Goal: Transaction & Acquisition: Purchase product/service

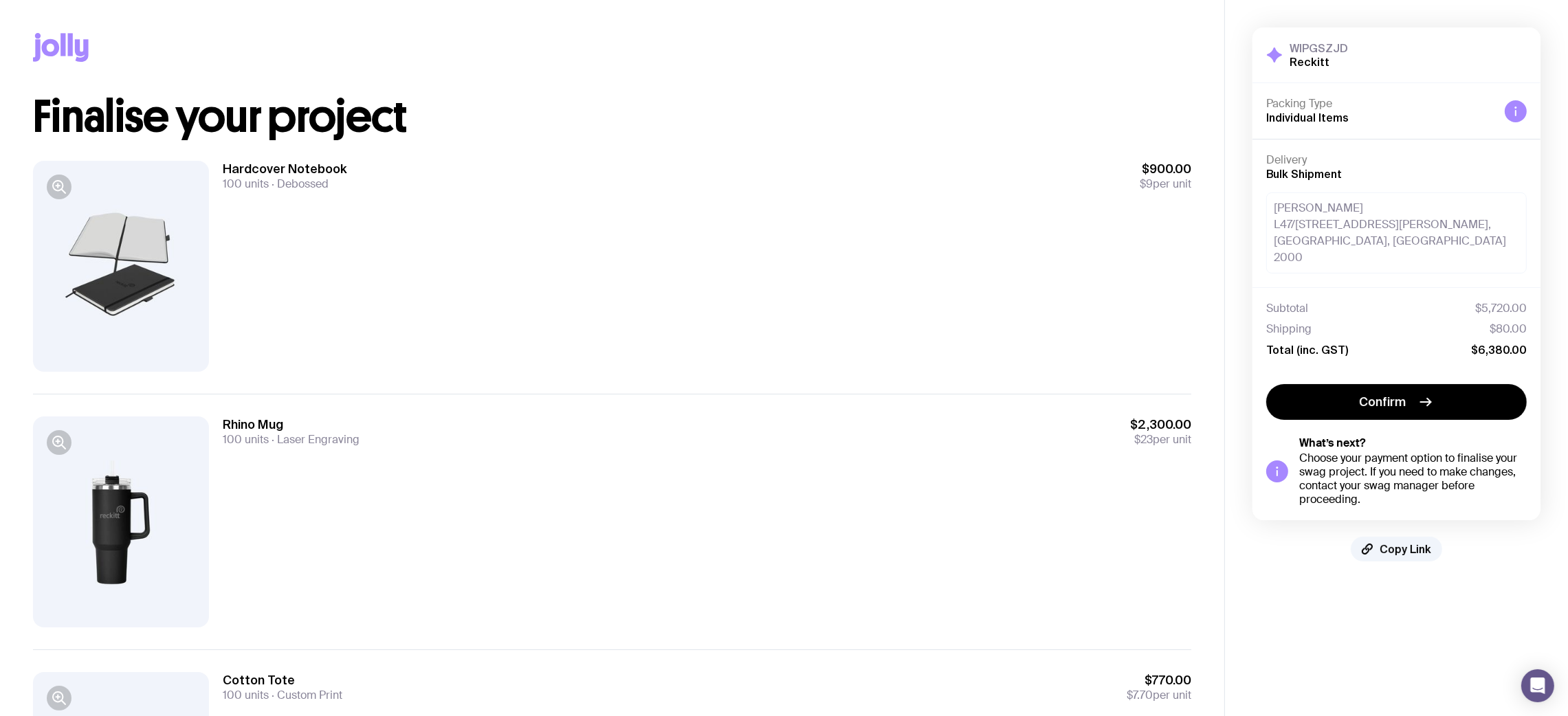
click at [1286, 461] on div at bounding box center [1277, 471] width 22 height 22
click at [1366, 394] on span "Confirm" at bounding box center [1383, 401] width 47 height 17
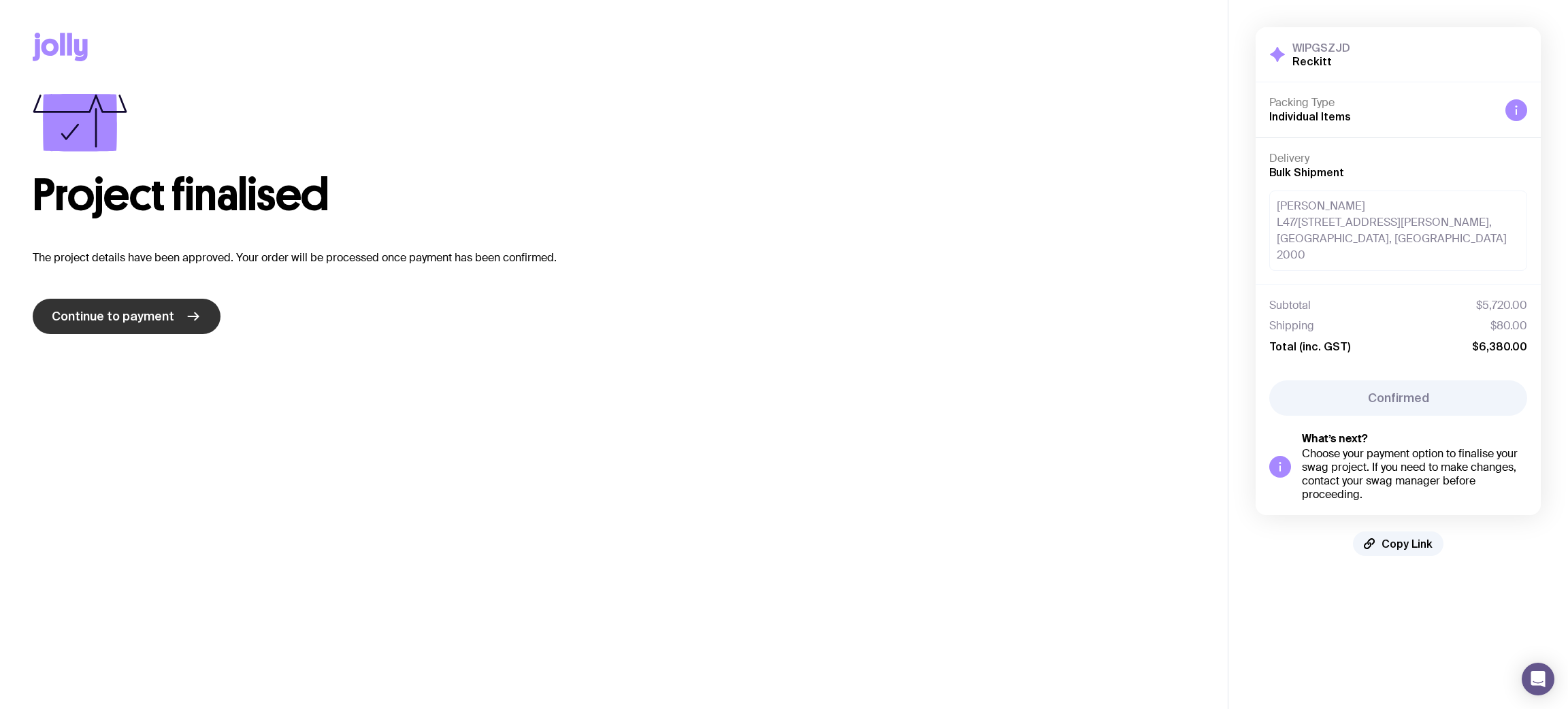
click at [147, 318] on span "Continue to payment" at bounding box center [113, 316] width 122 height 16
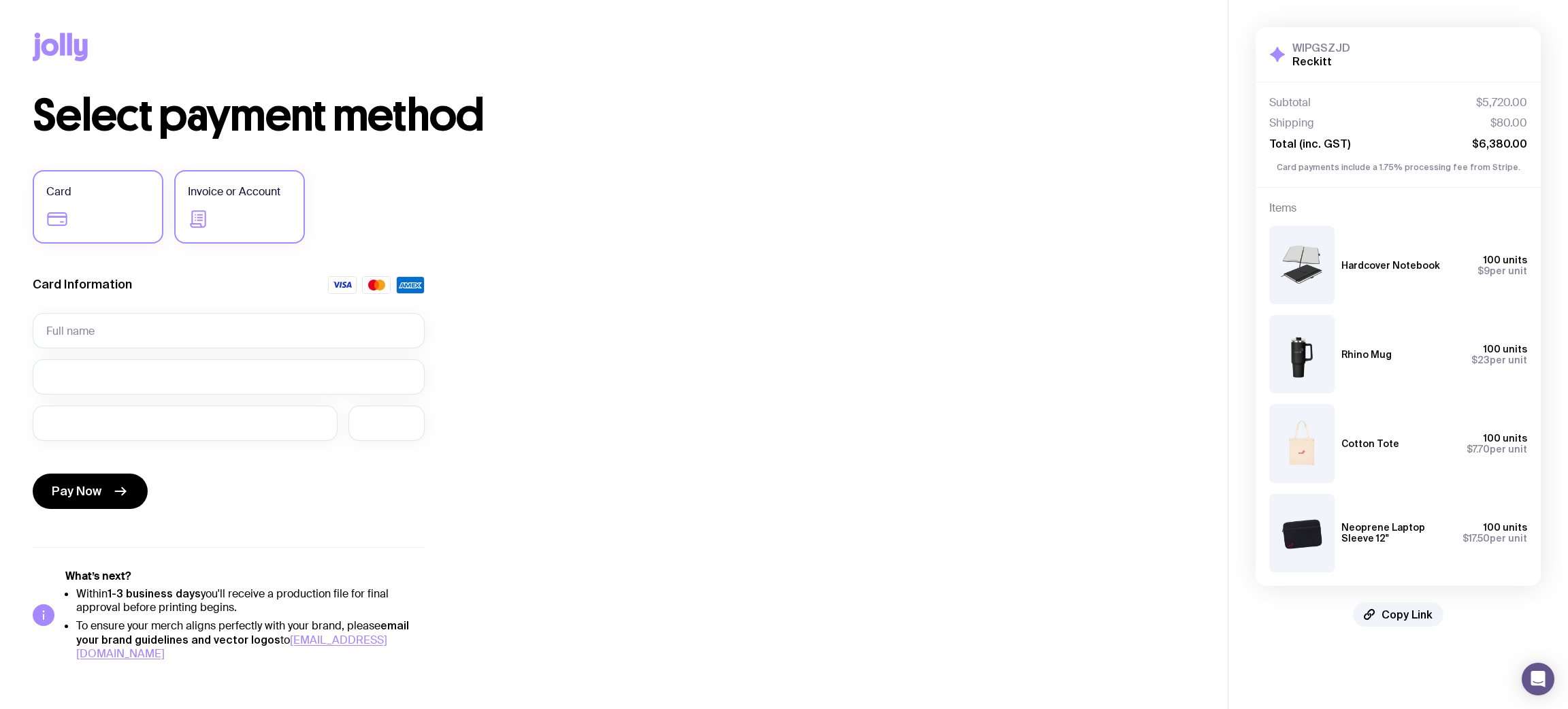
click at [228, 206] on label "Invoice or Account" at bounding box center [239, 206] width 130 height 73
click at [0, 0] on input "Invoice or Account" at bounding box center [0, 0] width 0 height 0
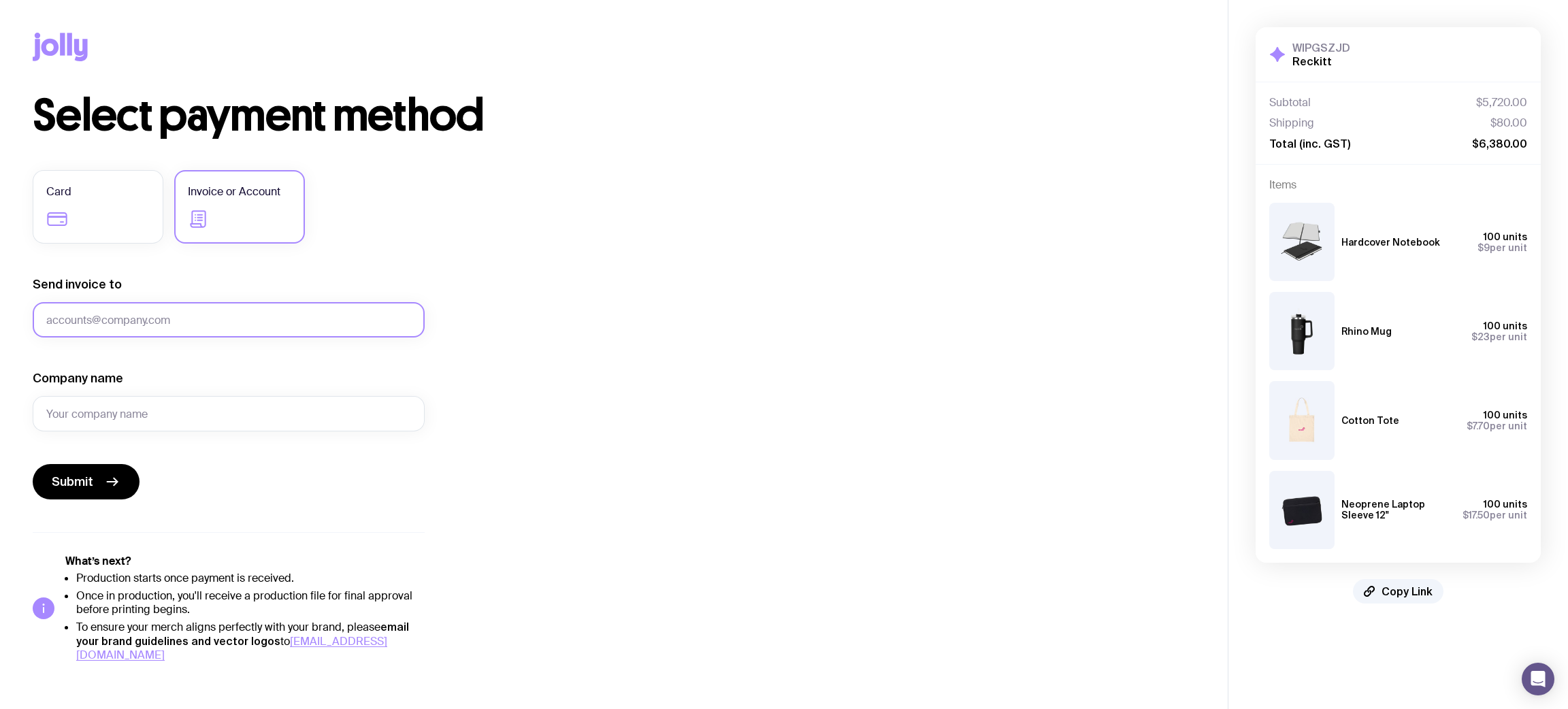
click at [163, 320] on input "Send invoice to" at bounding box center [229, 319] width 392 height 36
type input "[PERSON_NAME][EMAIL_ADDRESS][PERSON_NAME][DOMAIN_NAME]"
click at [145, 410] on input "Company name" at bounding box center [229, 414] width 392 height 36
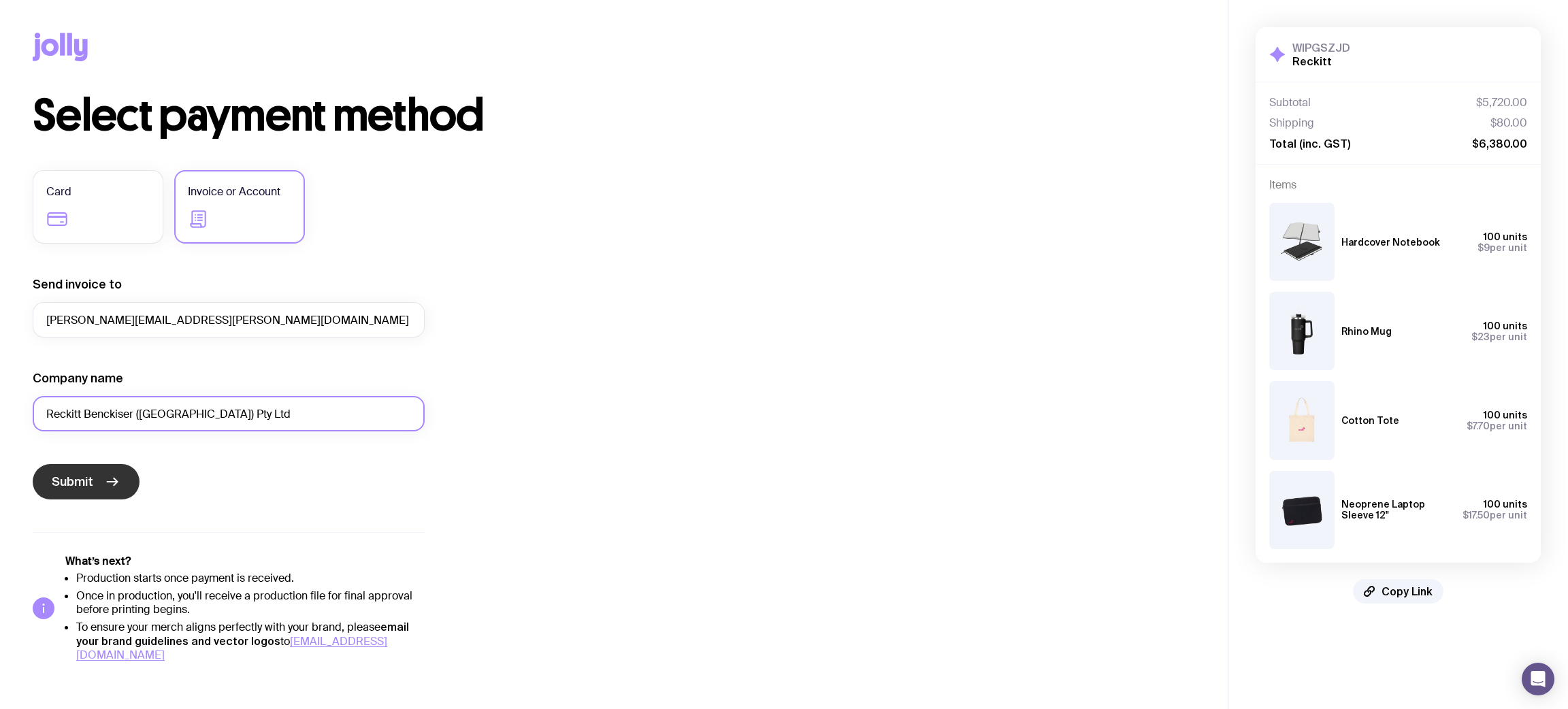
type input "Reckitt Benckiser ([GEOGRAPHIC_DATA]) Pty Ltd"
click at [74, 486] on span "Submit" at bounding box center [72, 481] width 41 height 16
